Goal: Transaction & Acquisition: Purchase product/service

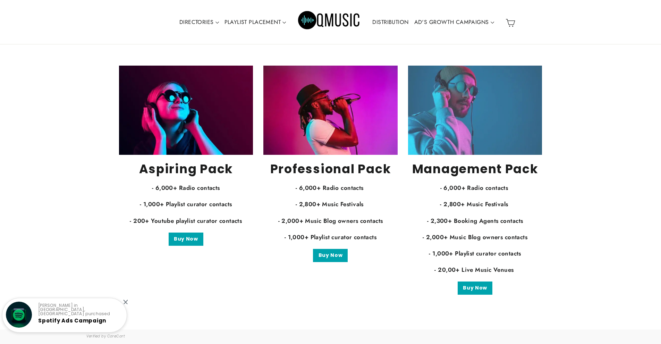
scroll to position [1279, 0]
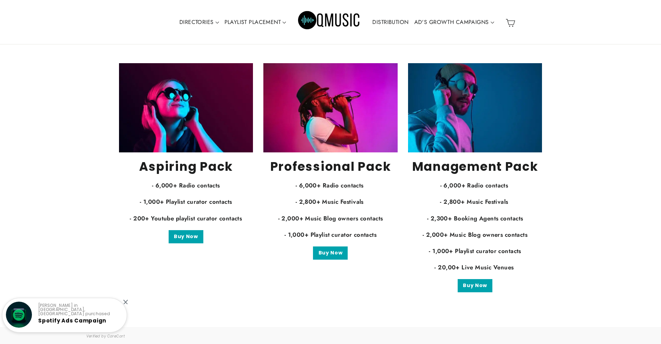
click at [305, 152] on img at bounding box center [330, 107] width 134 height 89
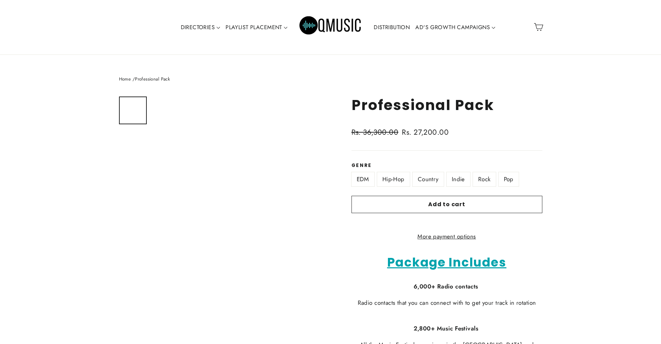
drag, startPoint x: 509, startPoint y: 98, endPoint x: 338, endPoint y: 109, distance: 171.4
copy h1 "Professional Pack"
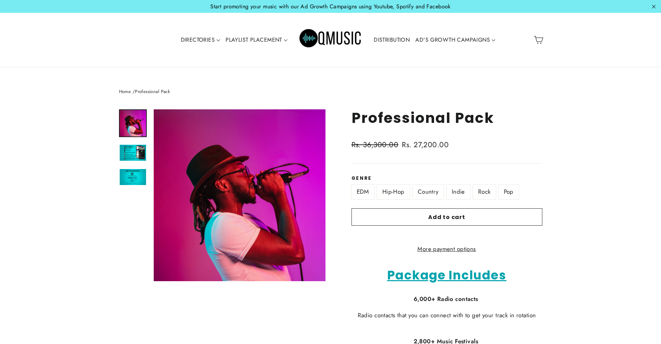
drag, startPoint x: 503, startPoint y: 113, endPoint x: 355, endPoint y: 117, distance: 148.2
click at [355, 117] on h1 "Professional Pack" at bounding box center [446, 117] width 191 height 17
copy h1 "Professional Pack"
